Goal: Task Accomplishment & Management: Use online tool/utility

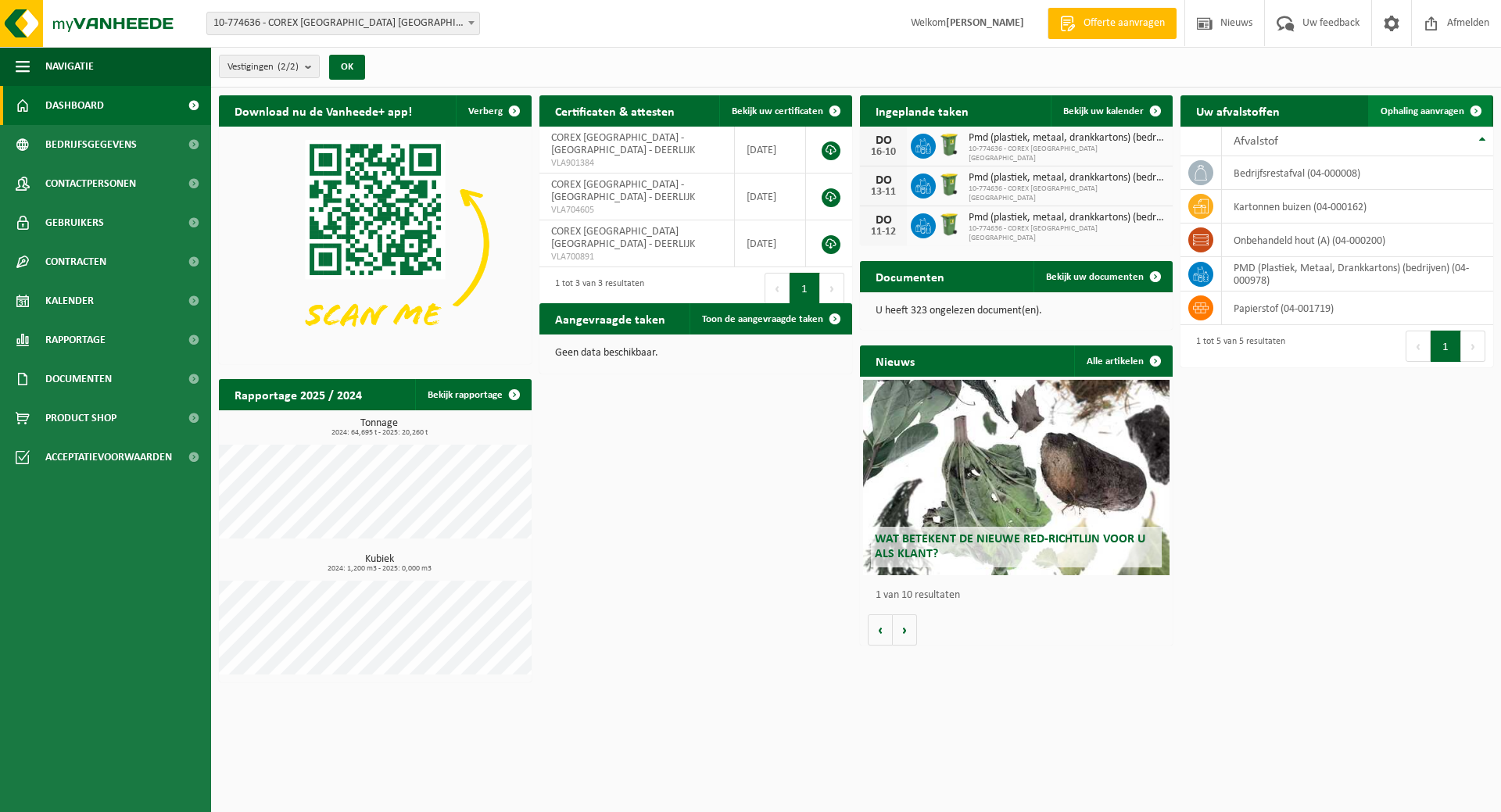
click at [1426, 106] on span "Ophaling aanvragen" at bounding box center [1423, 111] width 84 height 10
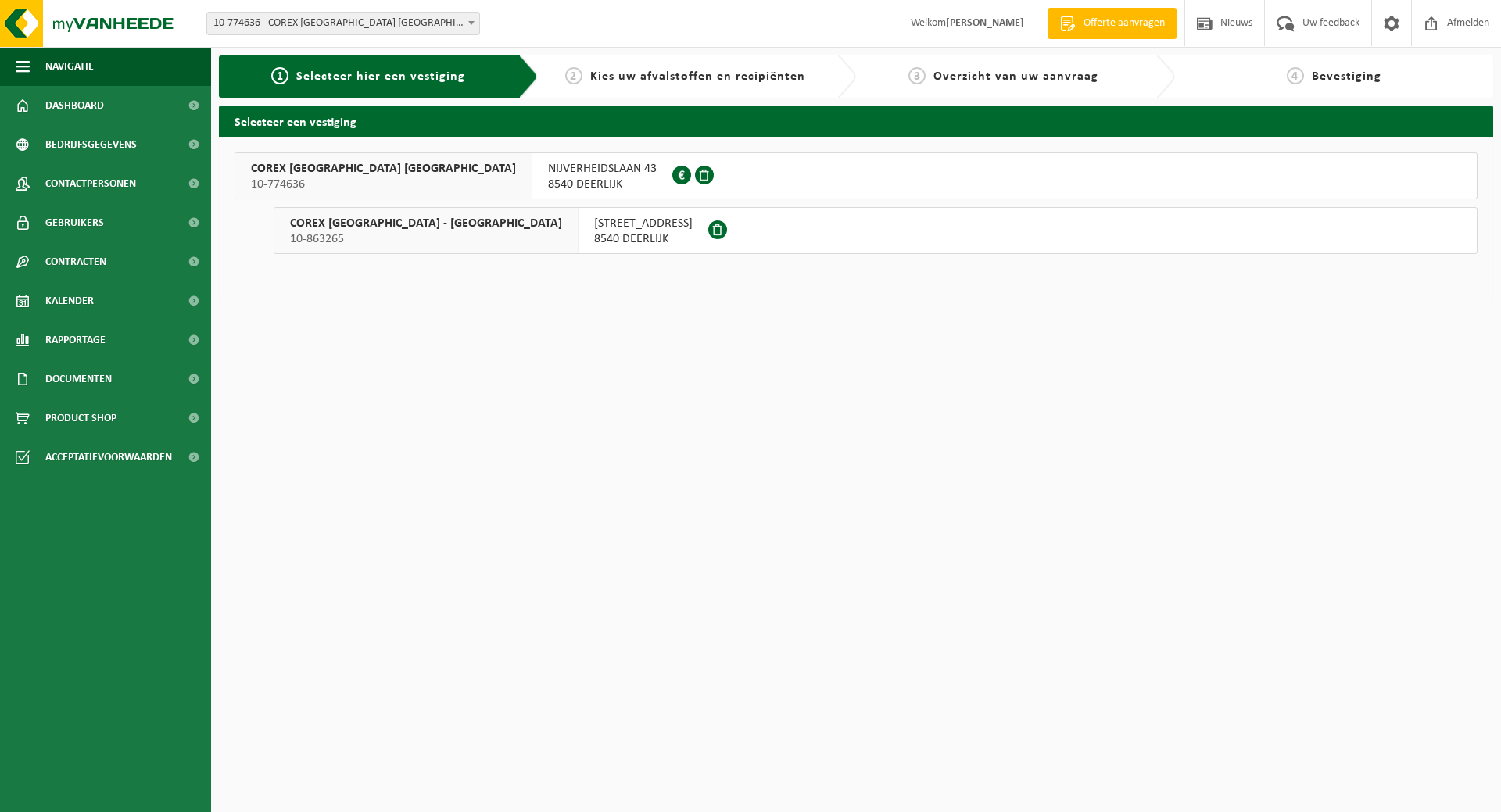
click at [579, 227] on div "GEESTSTRAAT 10 8540 DEERLIJK" at bounding box center [644, 230] width 130 height 46
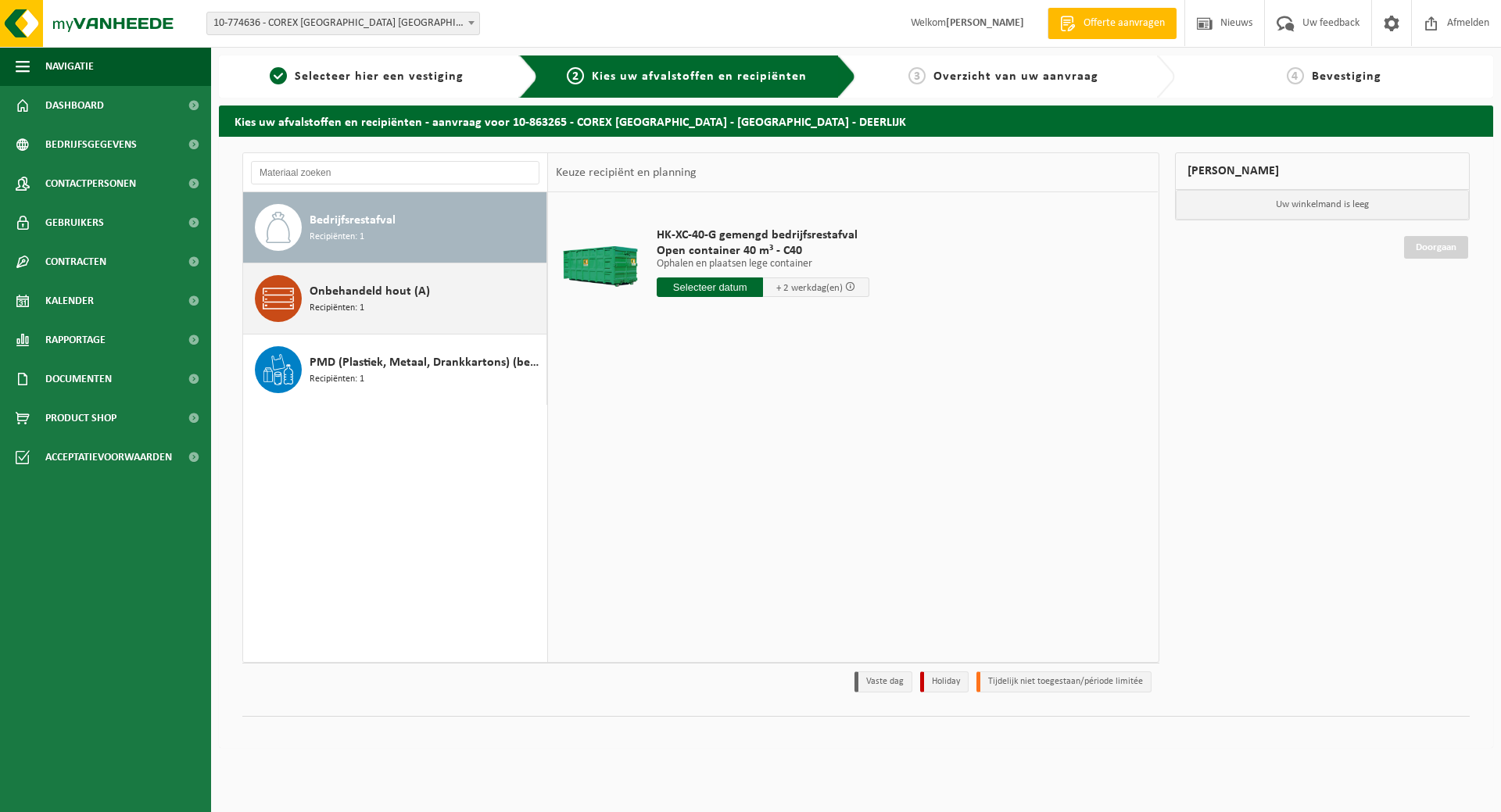
click at [441, 312] on div "Onbehandeld hout (A) Recipiënten: 1" at bounding box center [425, 298] width 233 height 47
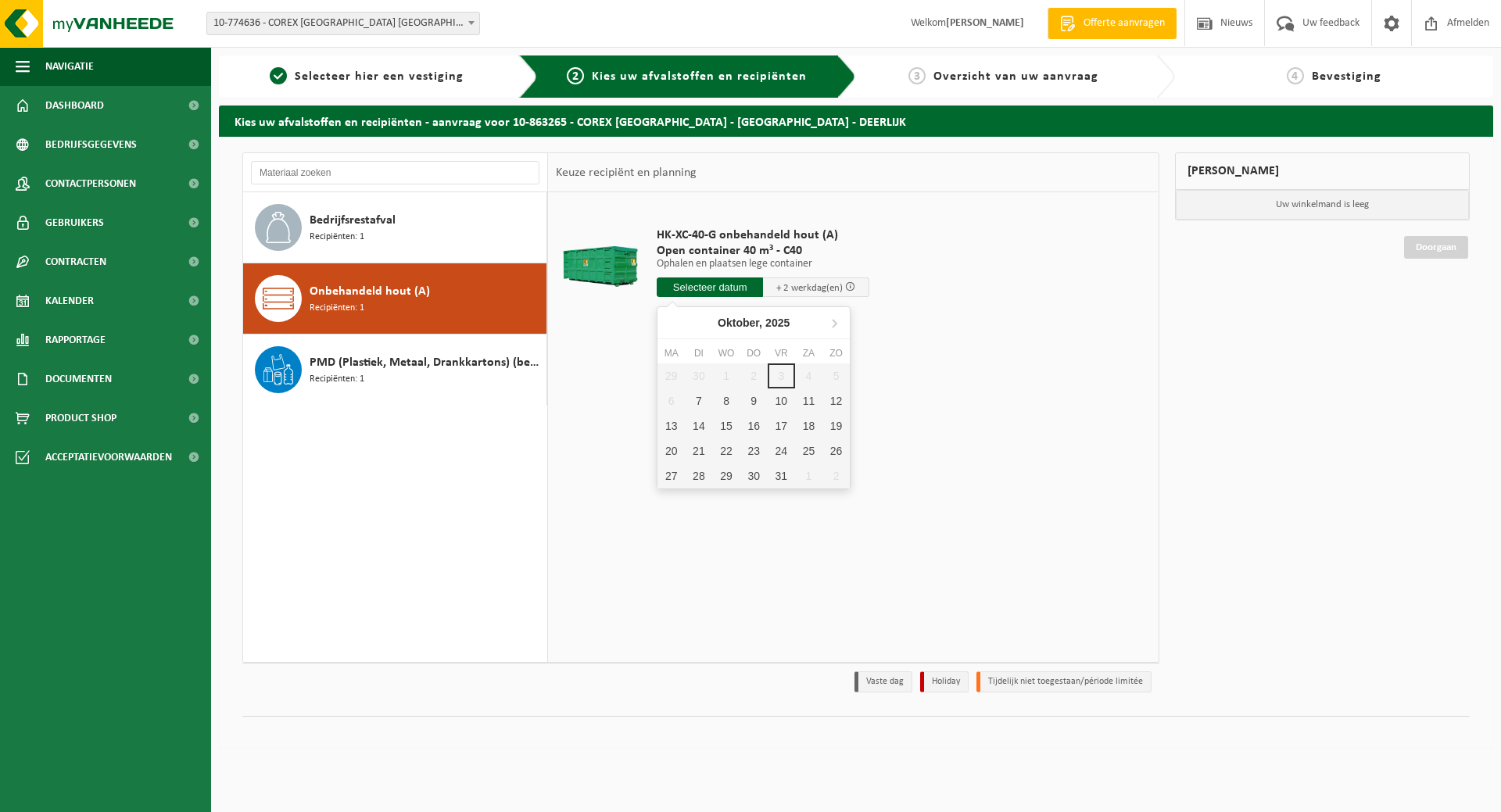
click at [714, 289] on input "text" at bounding box center [709, 287] width 106 height 19
click at [699, 396] on div "7" at bounding box center [698, 400] width 27 height 25
type input "Van 2025-10-07"
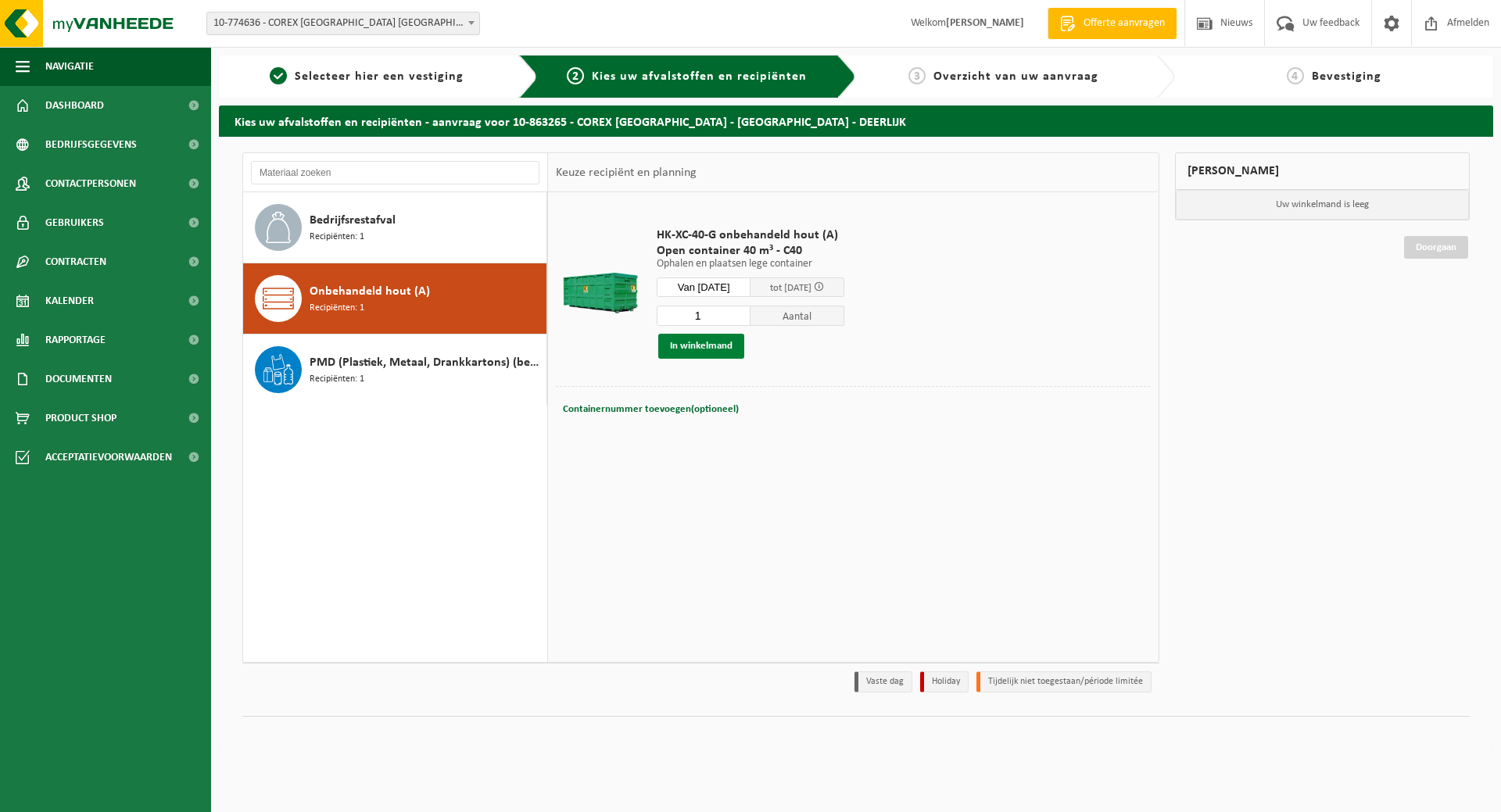
click at [719, 340] on button "In winkelmand" at bounding box center [701, 345] width 86 height 25
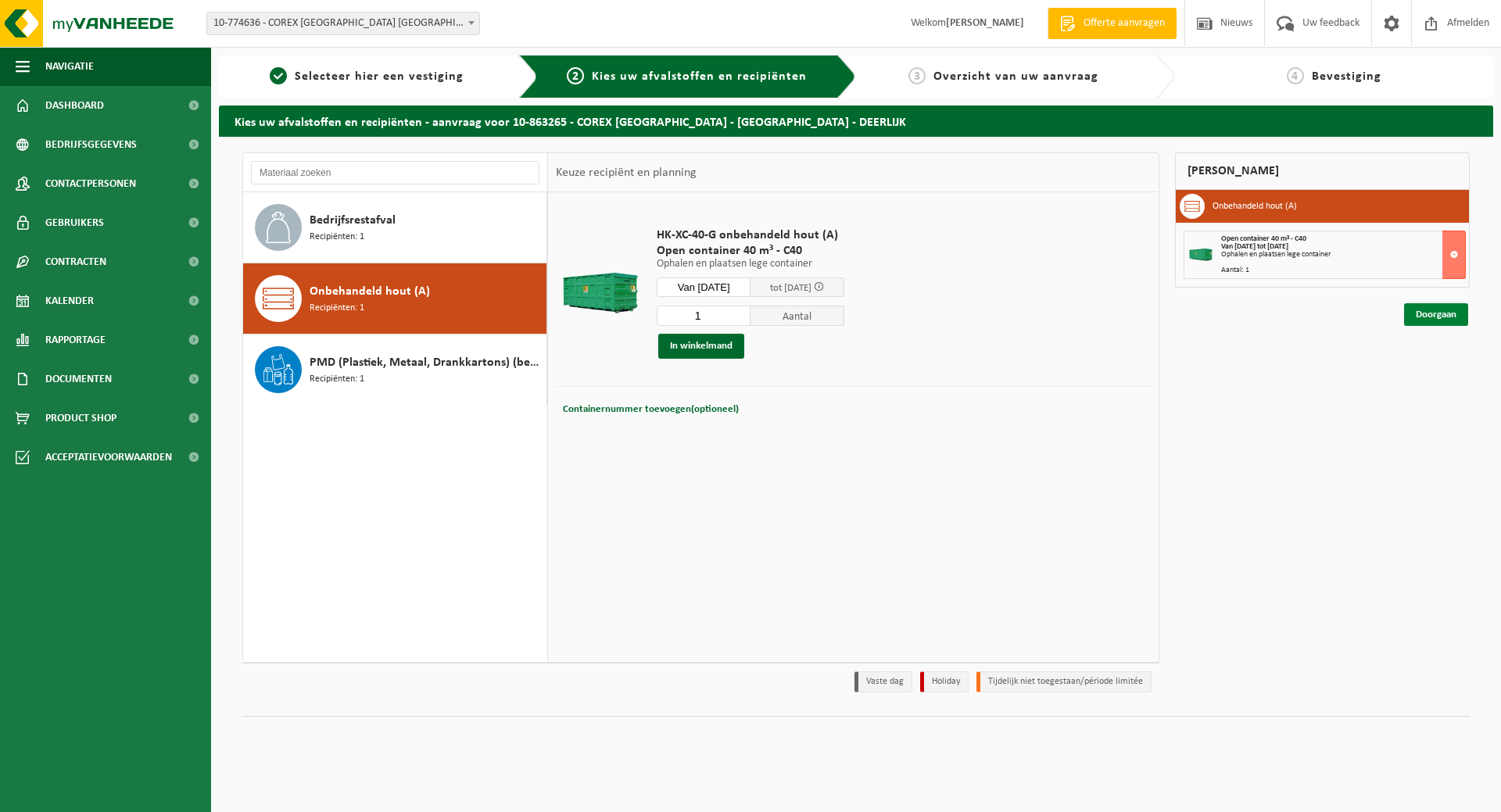
click at [1426, 321] on link "Doorgaan" at bounding box center [1436, 314] width 64 height 22
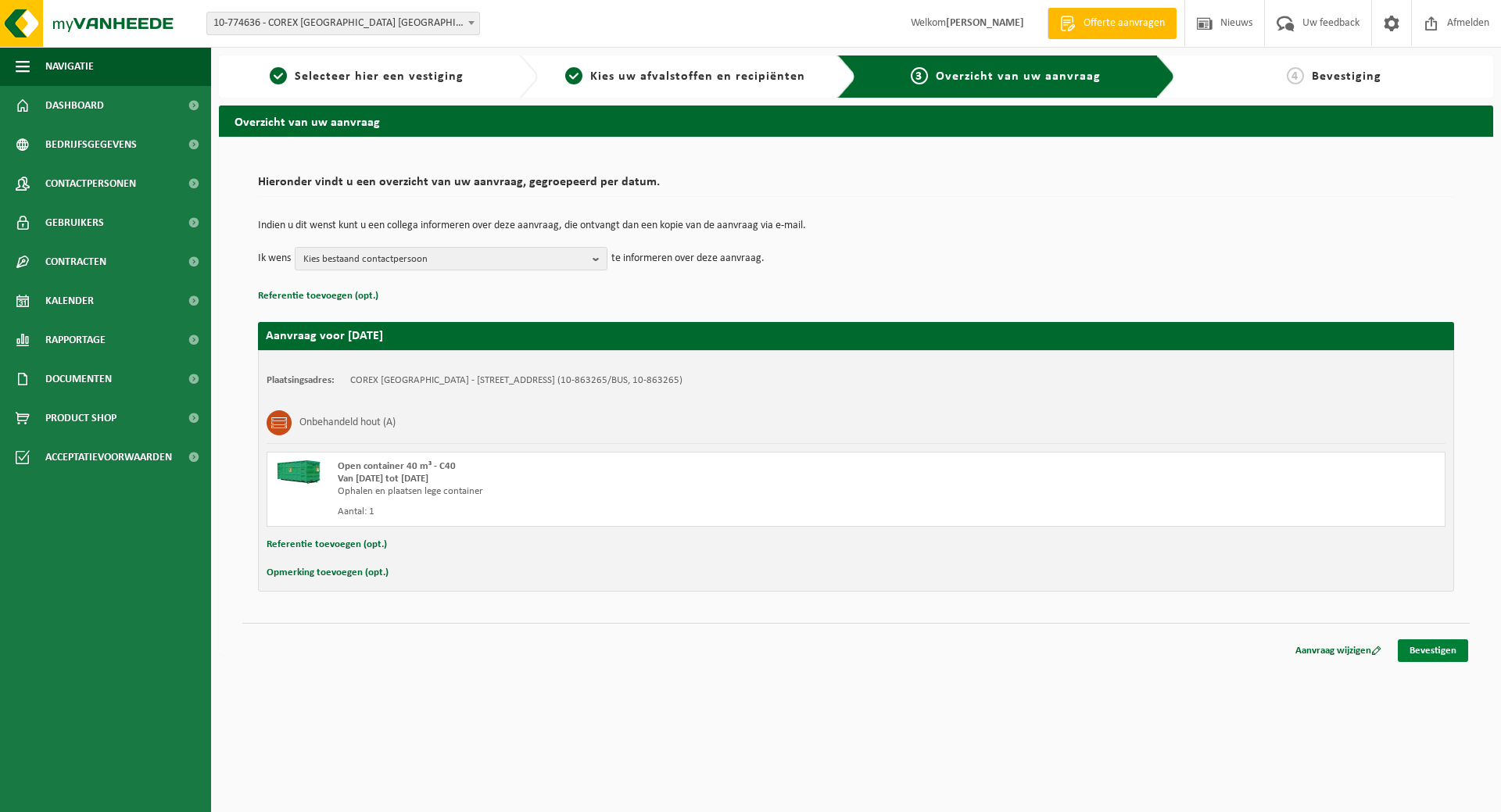
click at [1432, 647] on link "Bevestigen" at bounding box center [1433, 651] width 70 height 22
